Goal: Find specific page/section: Find specific page/section

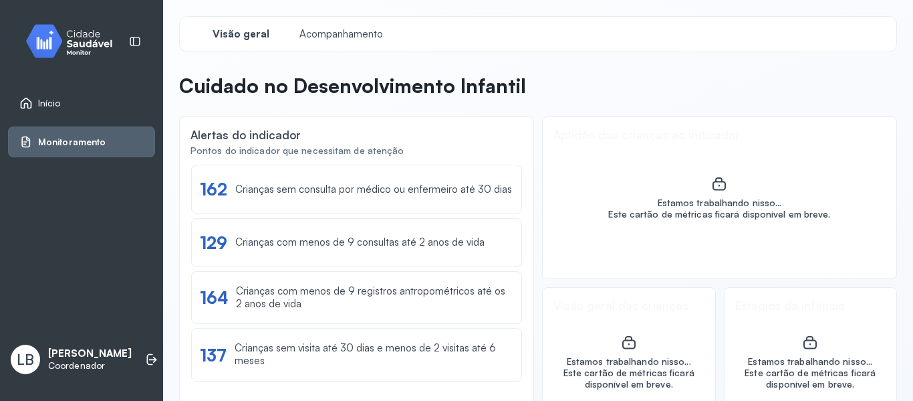
click at [71, 140] on span "Monitoramento" at bounding box center [72, 141] width 68 height 11
click at [97, 147] on span "Monitoramento" at bounding box center [72, 141] width 68 height 11
click at [122, 138] on link "Monitoramento" at bounding box center [81, 141] width 124 height 13
click at [116, 147] on link "Monitoramento" at bounding box center [81, 141] width 124 height 13
click at [122, 150] on div "Monitoramento" at bounding box center [81, 141] width 147 height 31
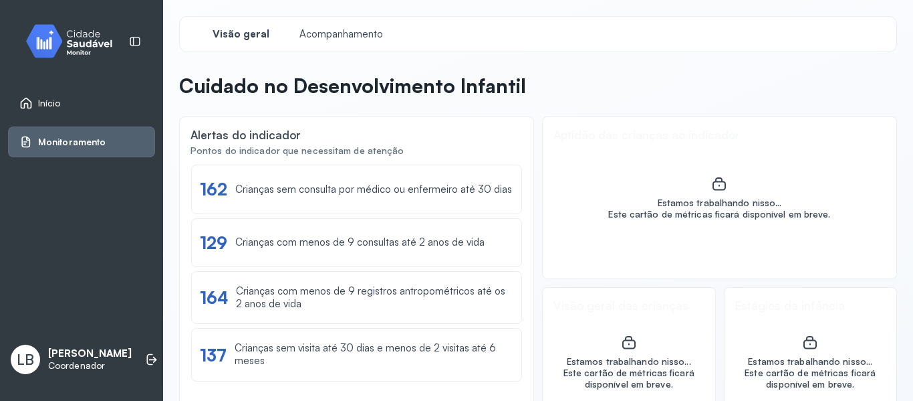
click at [34, 99] on div "Início" at bounding box center [39, 102] width 41 height 13
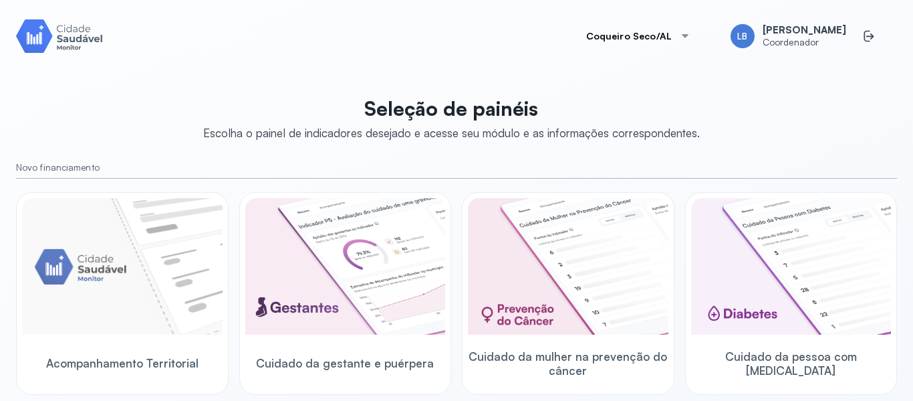
scroll to position [60, 0]
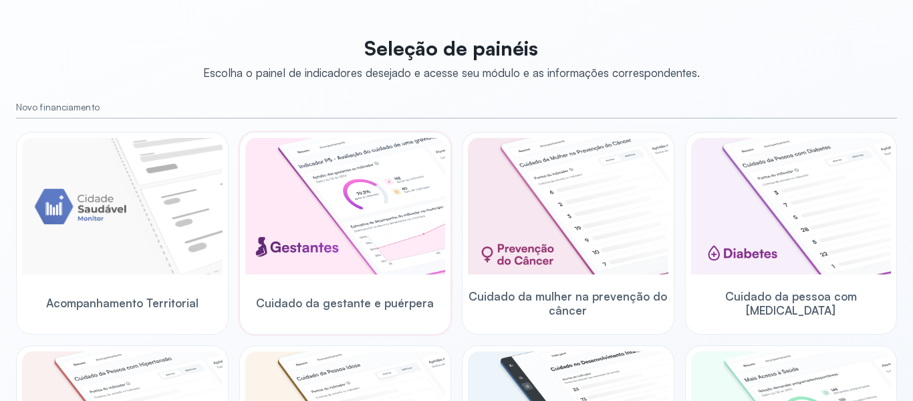
click at [359, 224] on img at bounding box center [345, 206] width 201 height 136
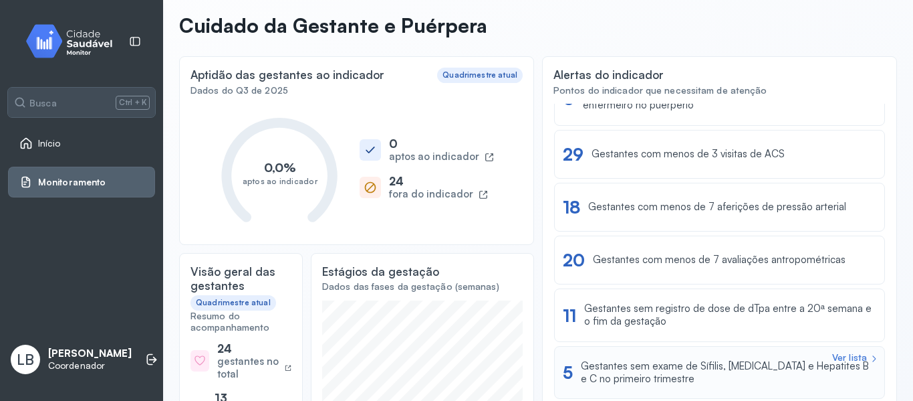
scroll to position [194, 0]
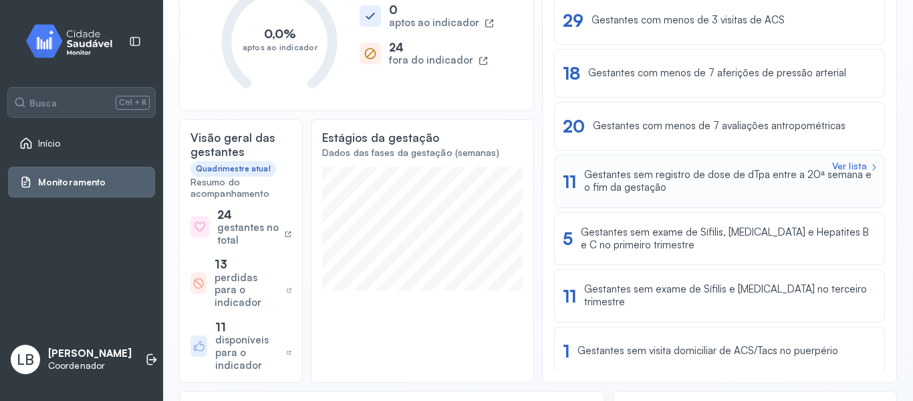
click at [675, 178] on div "Gestantes sem registro de dose de dTpa entre a 20ª semana e o fim da gestação" at bounding box center [730, 180] width 292 height 25
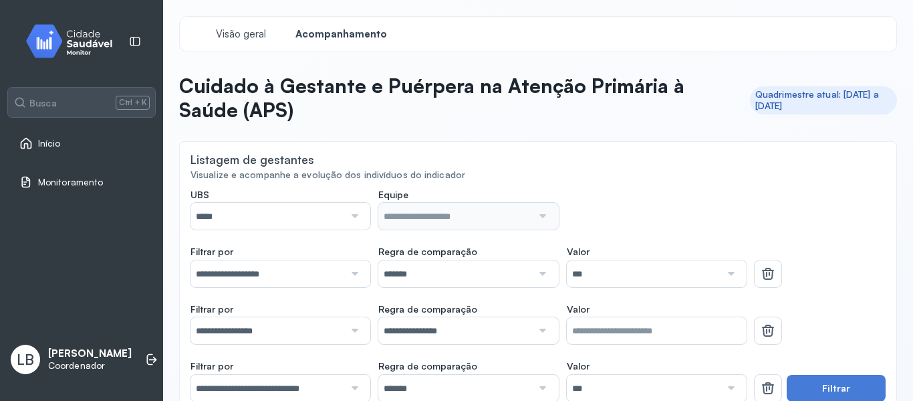
click at [299, 222] on input "*****" at bounding box center [268, 216] width 154 height 27
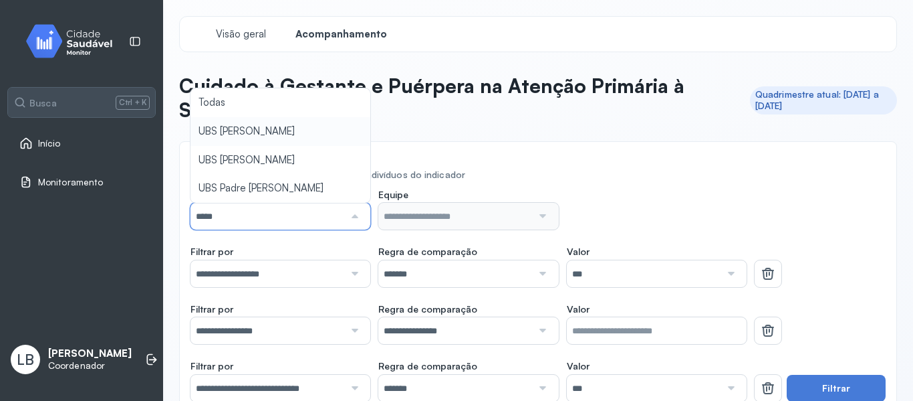
type input "*****"
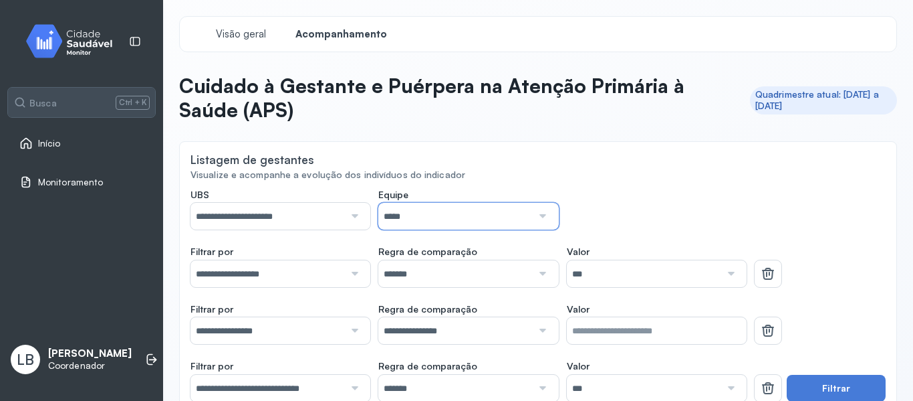
click at [485, 213] on input "*****" at bounding box center [455, 216] width 154 height 27
click at [80, 140] on link "Início" at bounding box center [81, 142] width 124 height 13
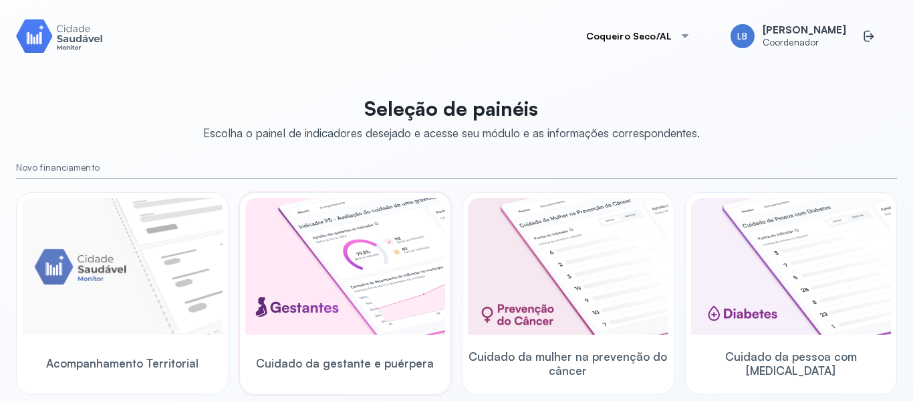
click at [301, 258] on img at bounding box center [345, 266] width 201 height 136
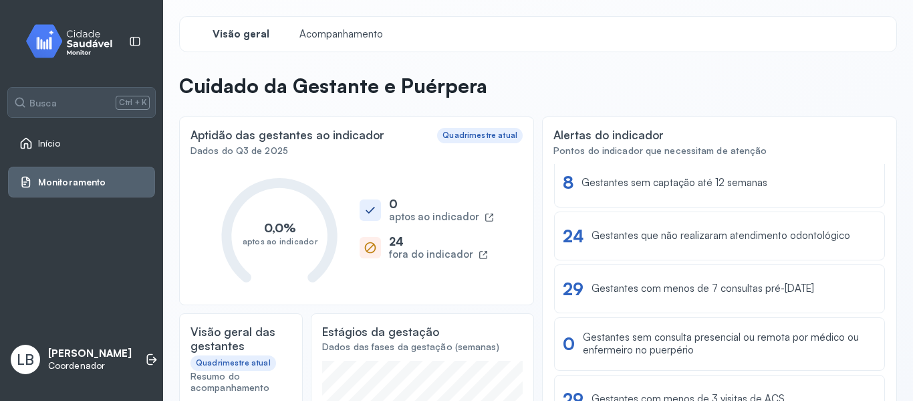
drag, startPoint x: 875, startPoint y: 195, endPoint x: 879, endPoint y: 168, distance: 26.4
click at [879, 168] on div "Alertas do indicador Pontos do indicador que necessitam de atenção Ver lista 8 …" at bounding box center [719, 346] width 355 height 460
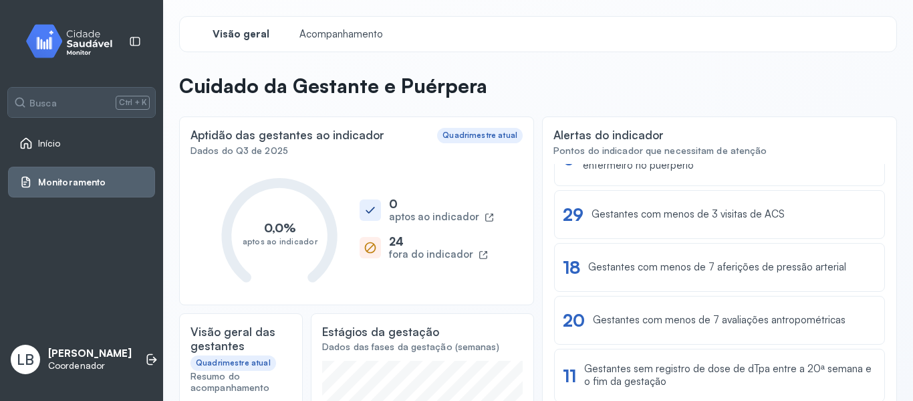
click at [31, 144] on icon at bounding box center [26, 143] width 11 height 11
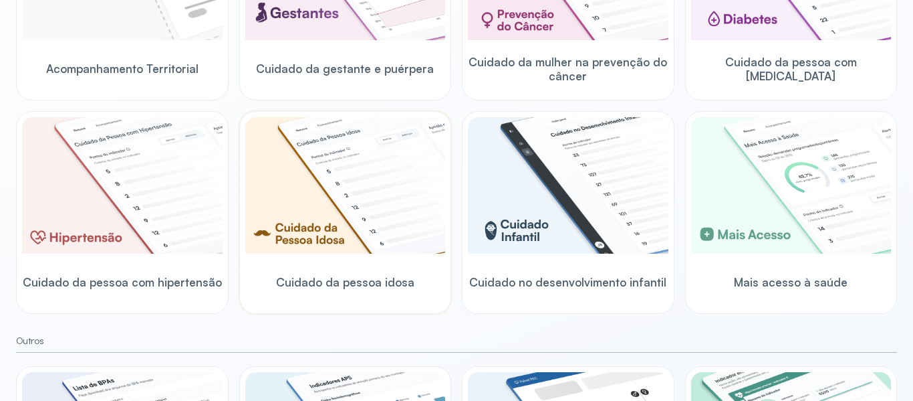
scroll to position [227, 0]
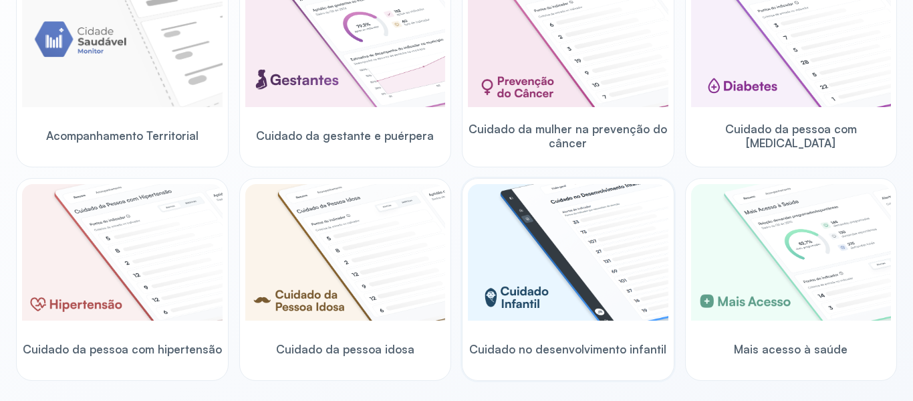
click at [544, 260] on img at bounding box center [568, 252] width 201 height 136
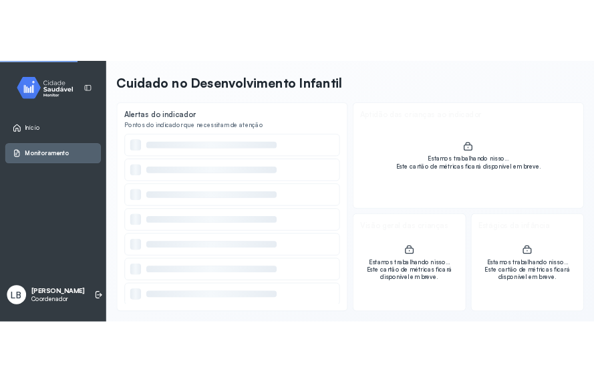
scroll to position [52, 0]
